Goal: Check status

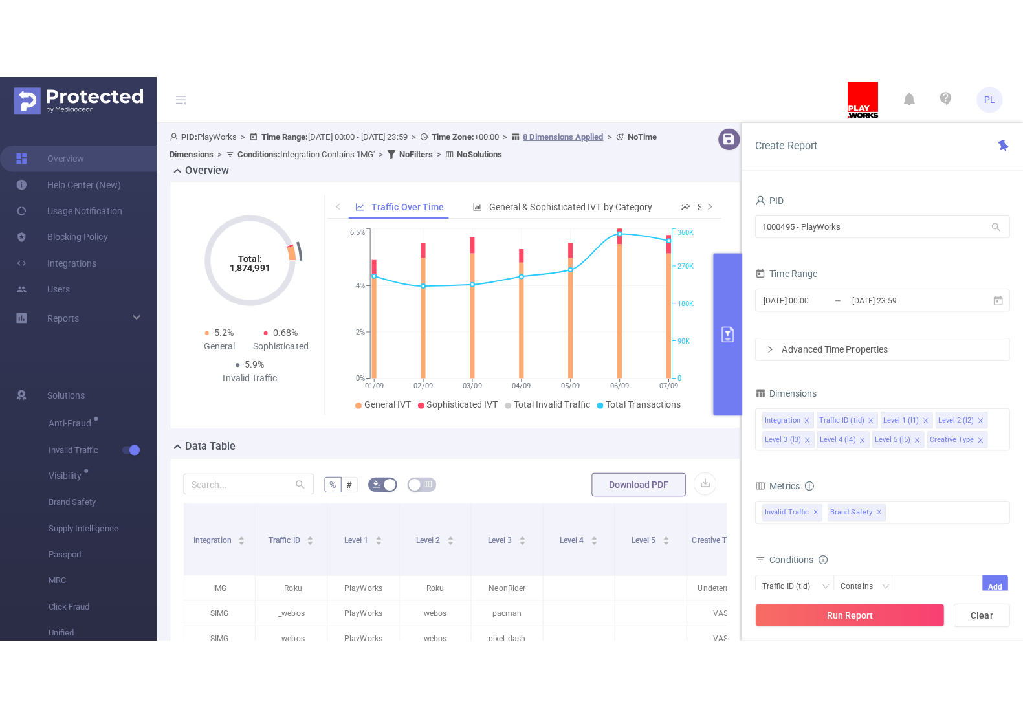
scroll to position [0, 94]
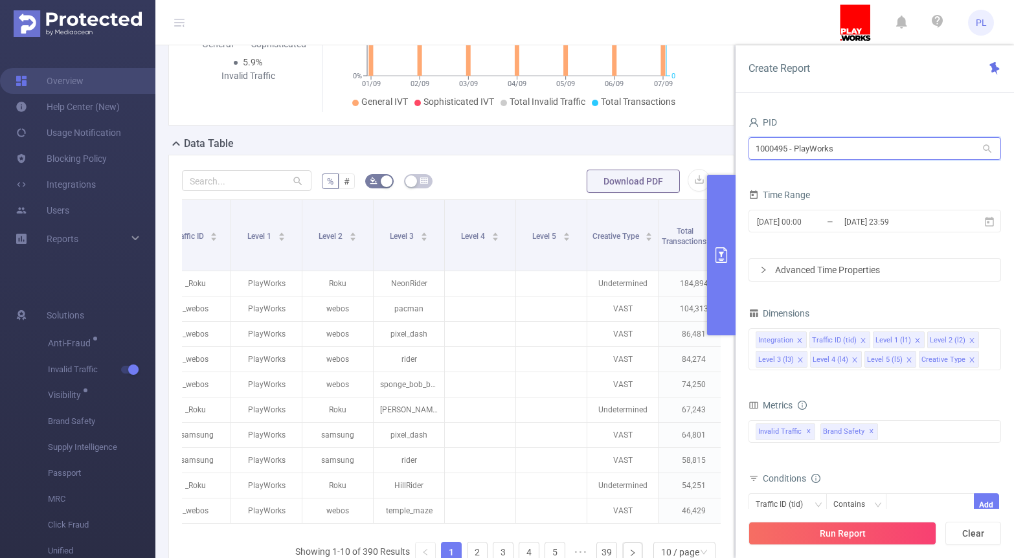
click at [831, 149] on input "1000495 - PlayWorks" at bounding box center [874, 148] width 252 height 23
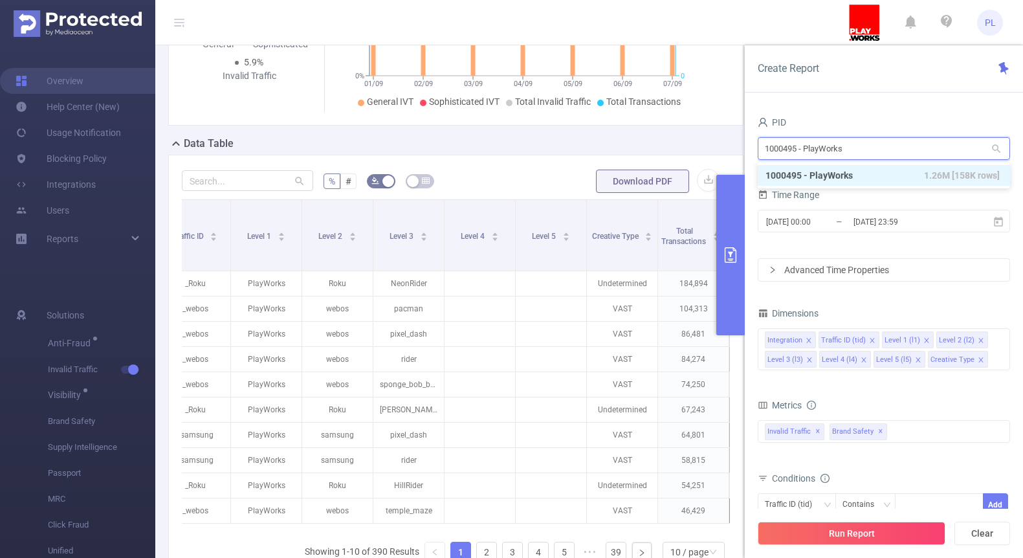
click at [831, 149] on input "1000495 - PlayWorks" at bounding box center [884, 148] width 252 height 23
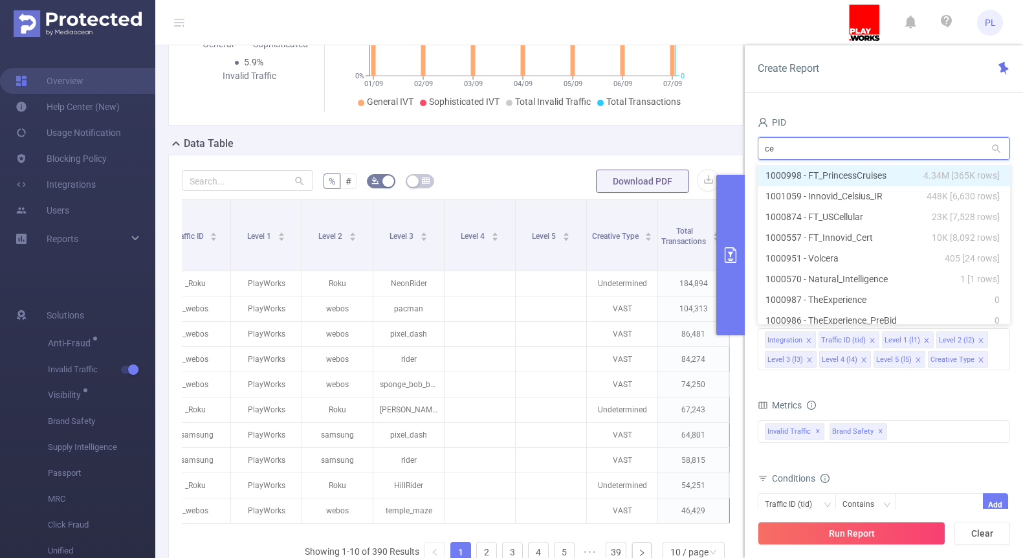
type input "cel"
click at [792, 172] on li "1001059 - Innovid_Celsius_IR 448K [6,630 rows]" at bounding box center [884, 175] width 252 height 21
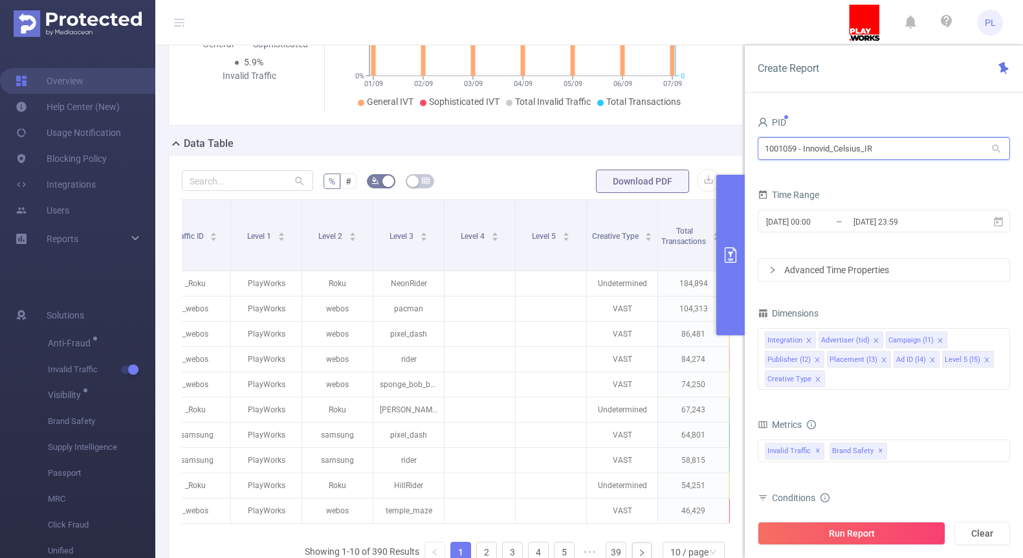
drag, startPoint x: 797, startPoint y: 150, endPoint x: 742, endPoint y: 150, distance: 55.0
click at [742, 150] on section "PID: PlayWorks > Time Range: [DATE] 00:00 - [DATE] 23:59 > Time Zone: +00:00 > …" at bounding box center [589, 231] width 868 height 816
click at [782, 150] on input "1001059 - Innovid_Celsius_IR" at bounding box center [884, 148] width 252 height 23
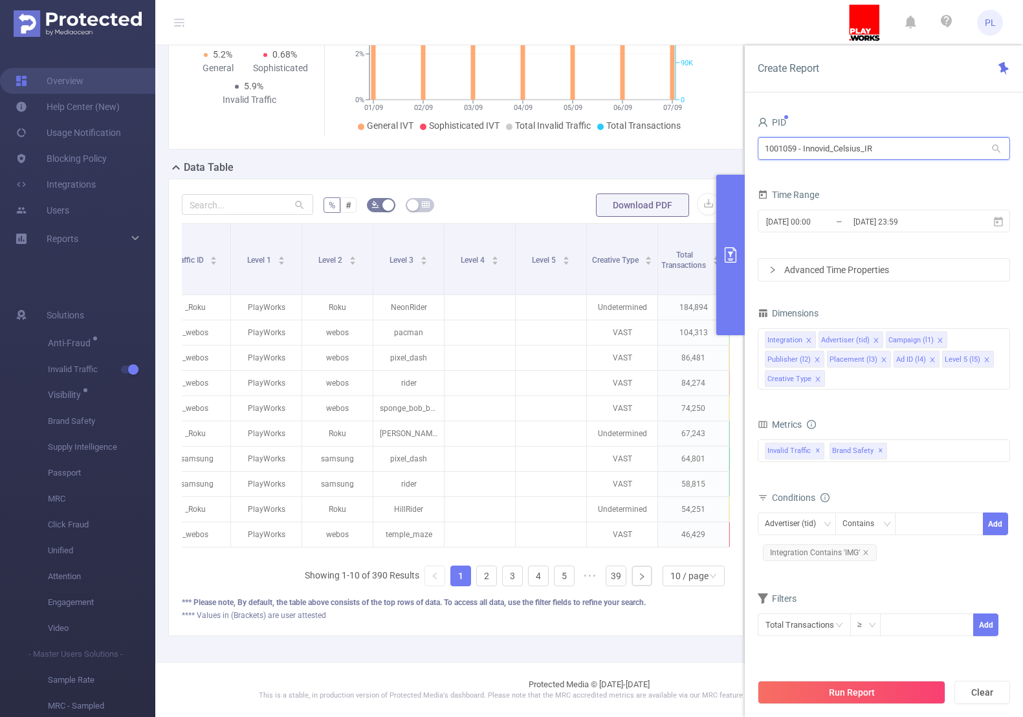
scroll to position [208, 0]
click at [775, 150] on input "1001059 - Innovid_Celsius_IR" at bounding box center [884, 148] width 252 height 23
paste input "66"
drag, startPoint x: 893, startPoint y: 153, endPoint x: 798, endPoint y: 153, distance: 94.5
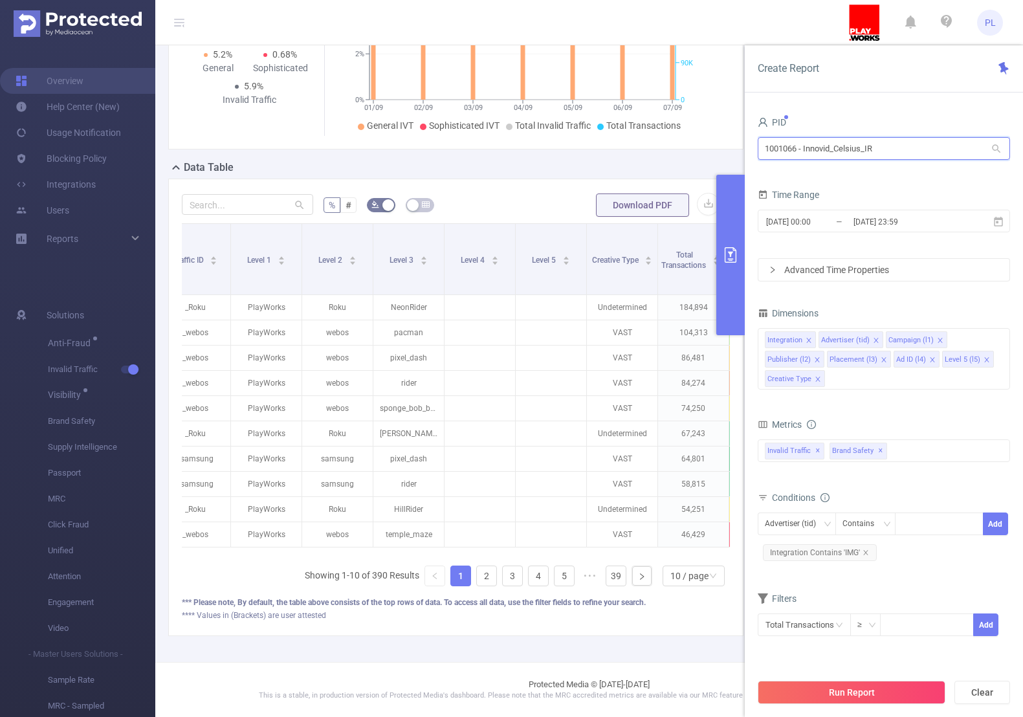
click at [798, 153] on input "1001066 - Innovid_Celsius_IR" at bounding box center [884, 148] width 252 height 23
type input "1001066"
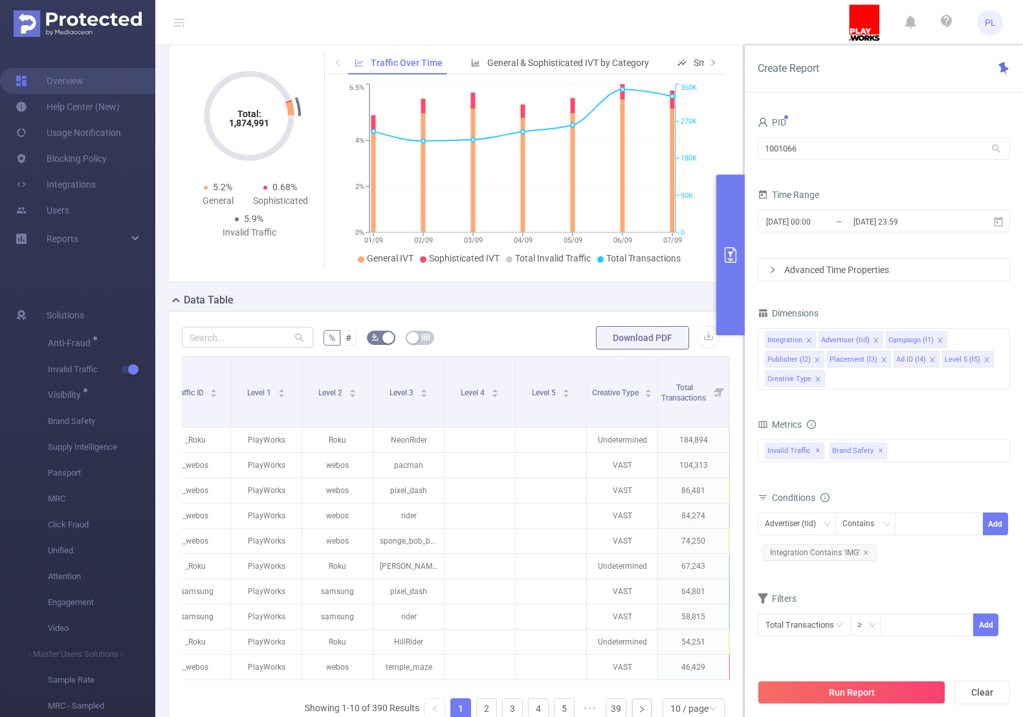
scroll to position [0, 0]
